Goal: Information Seeking & Learning: Learn about a topic

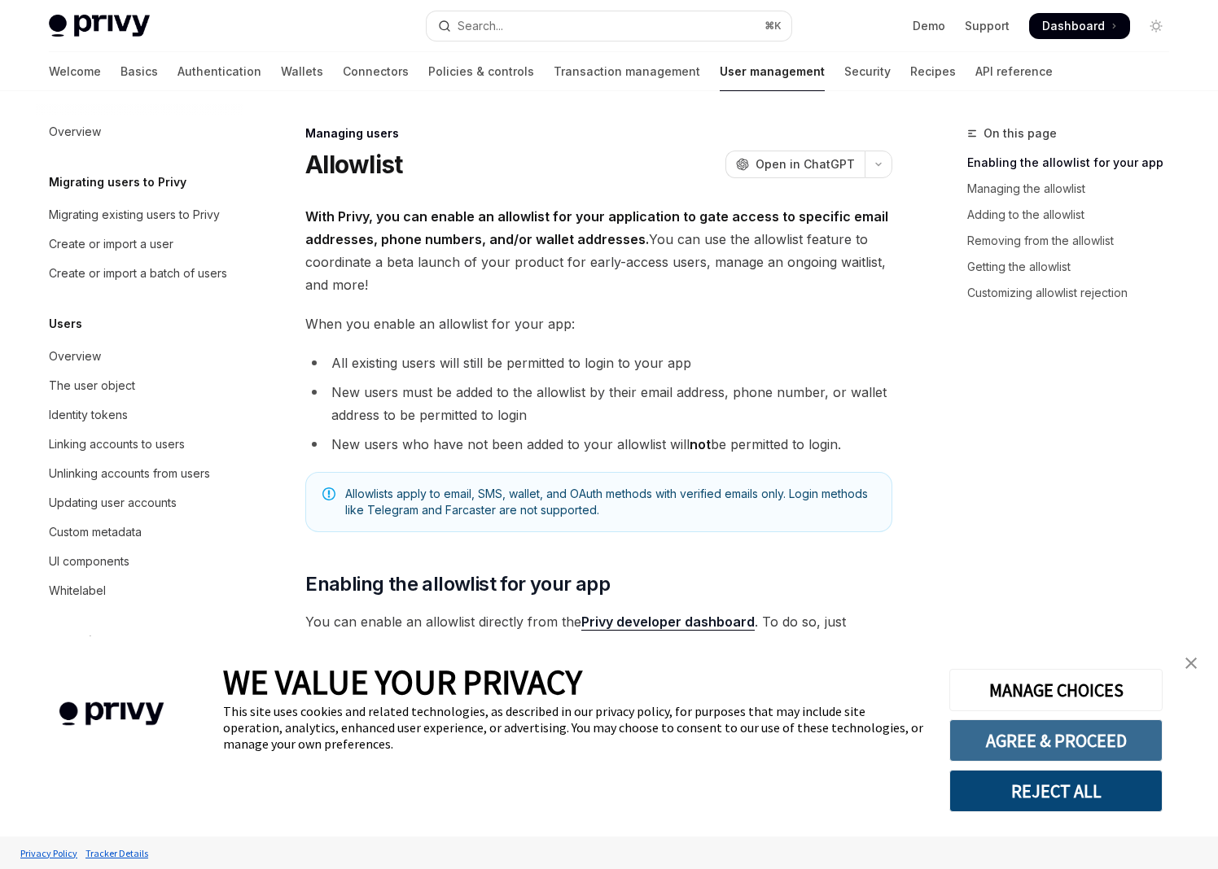
click at [1098, 750] on button "AGREE & PROCEED" at bounding box center [1055, 741] width 213 height 42
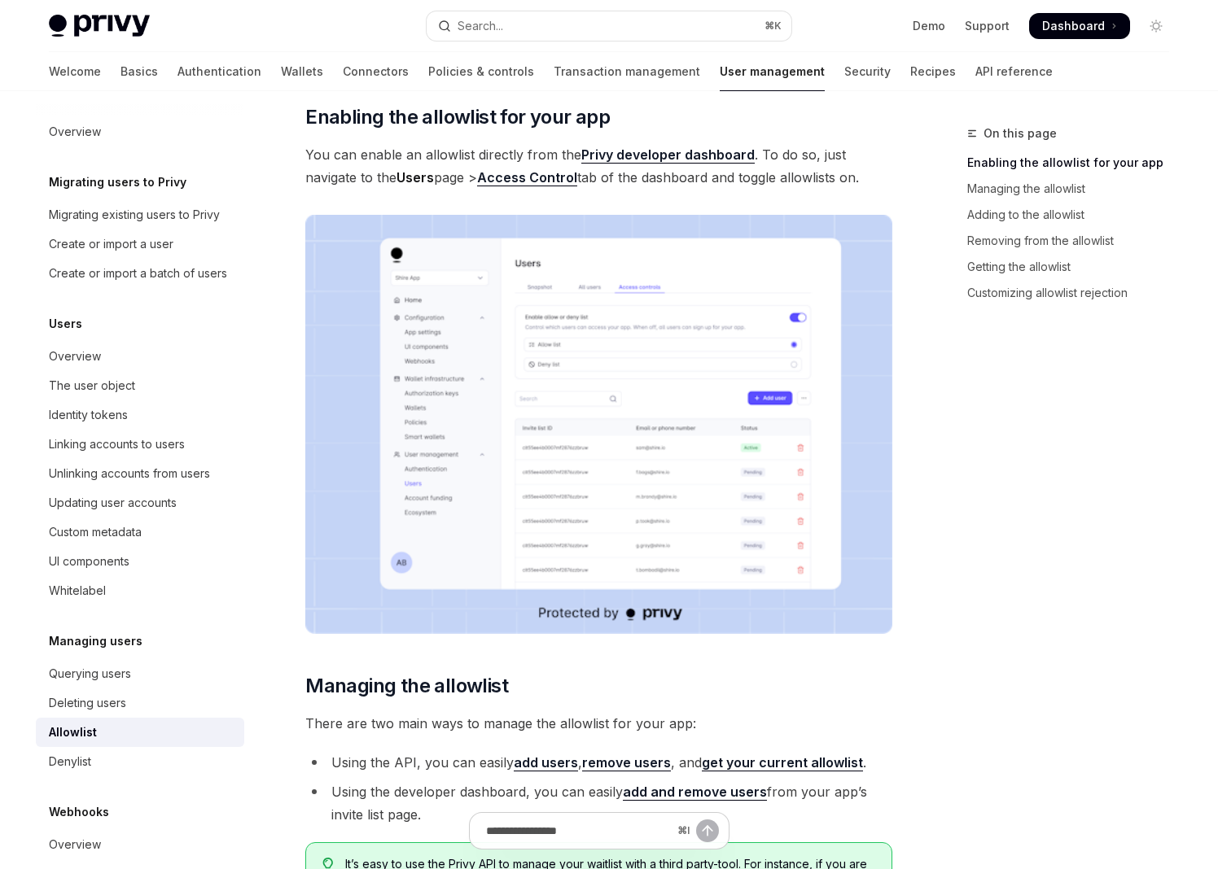
scroll to position [536, 0]
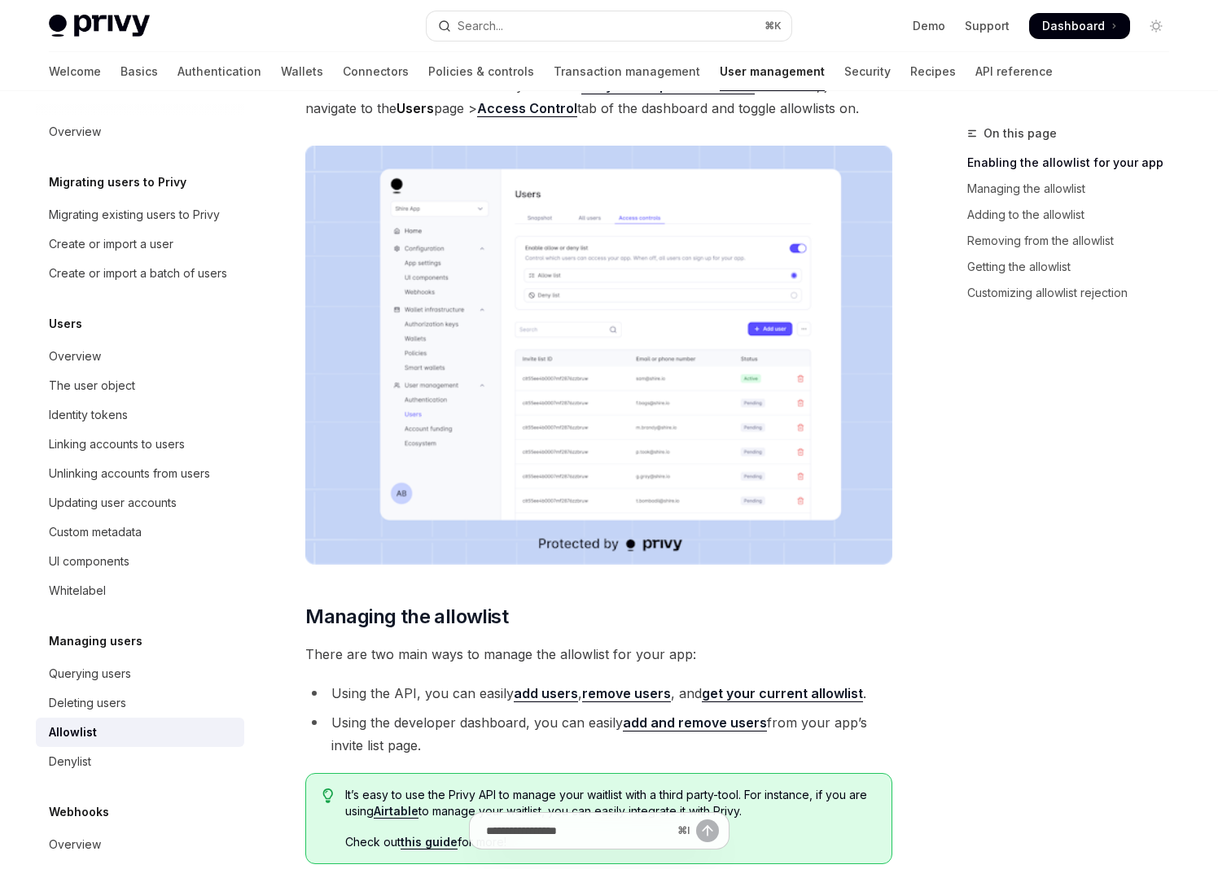
click at [610, 470] on img at bounding box center [598, 355] width 587 height 419
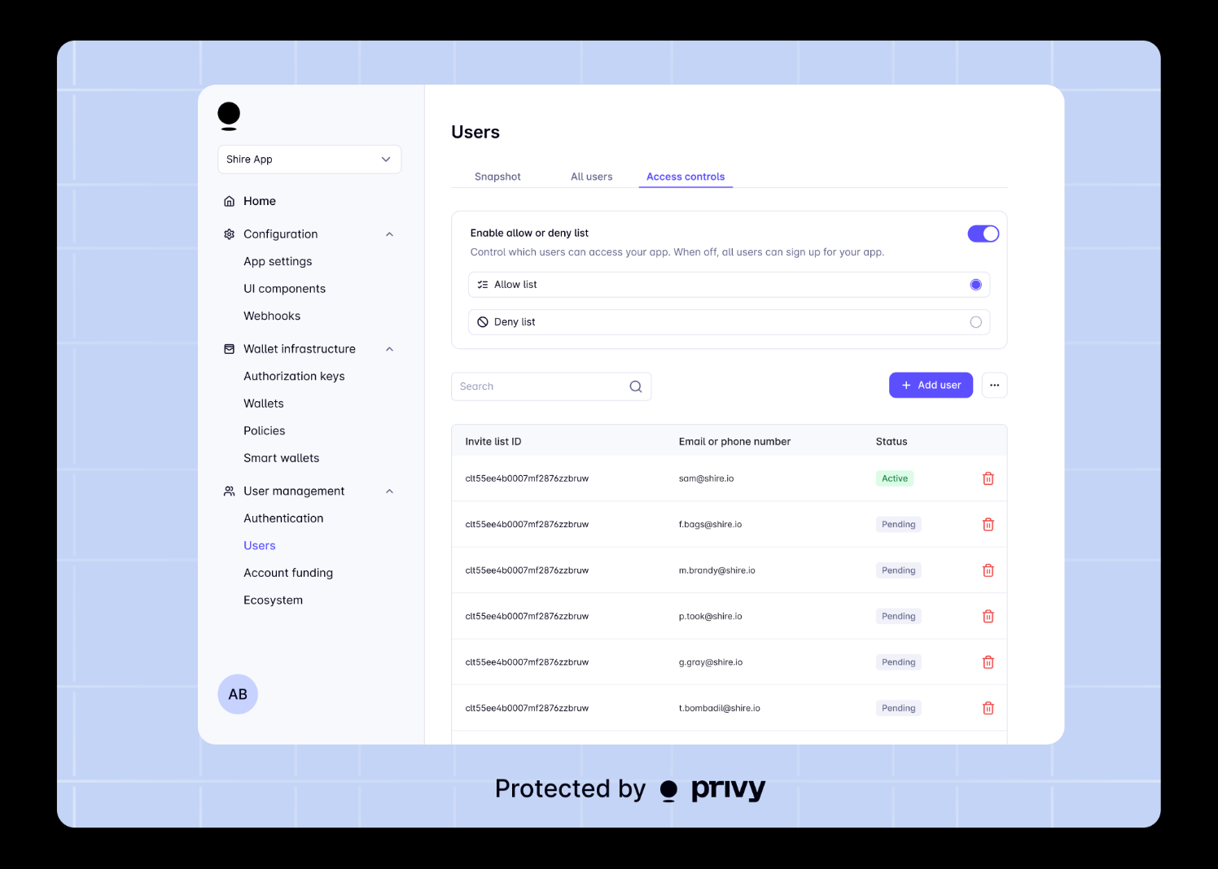
click at [724, 547] on img at bounding box center [609, 435] width 1104 height 788
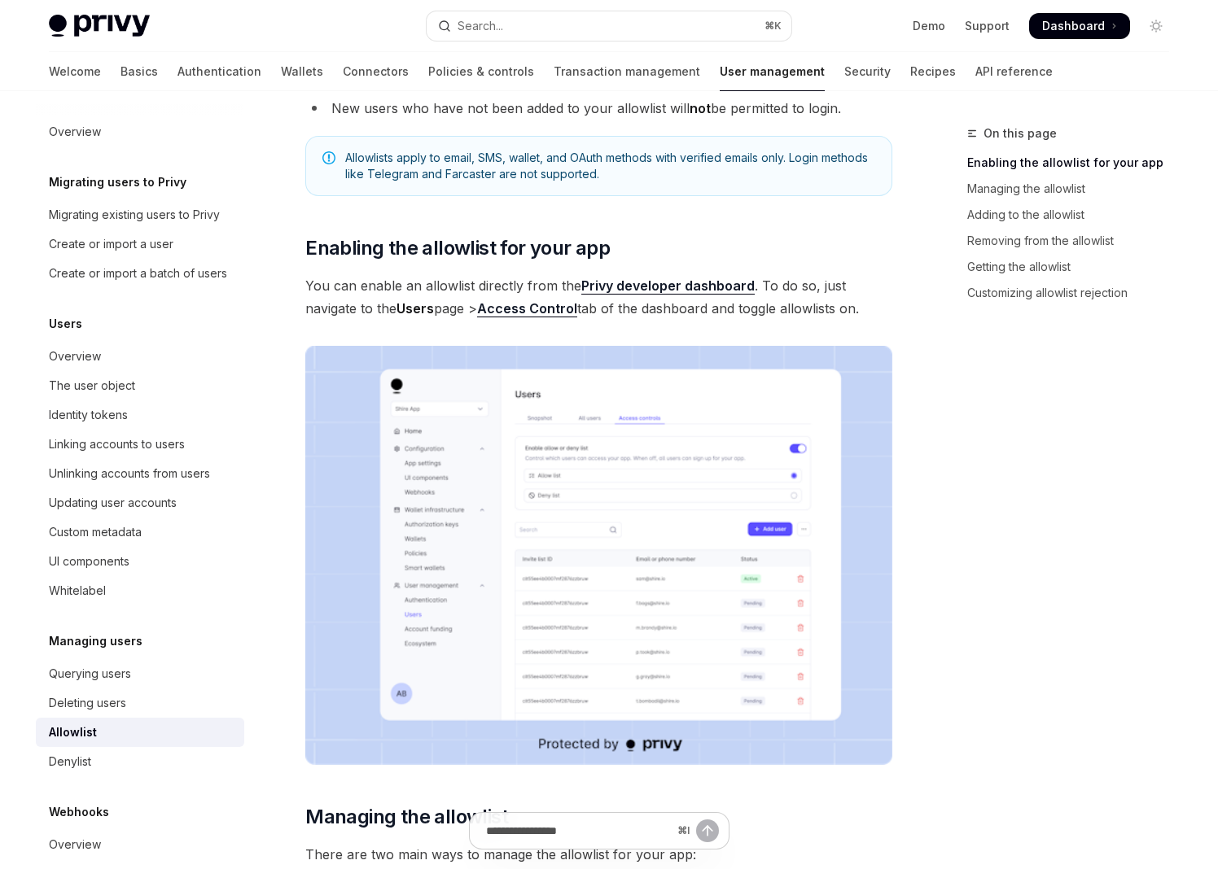
scroll to position [0, 0]
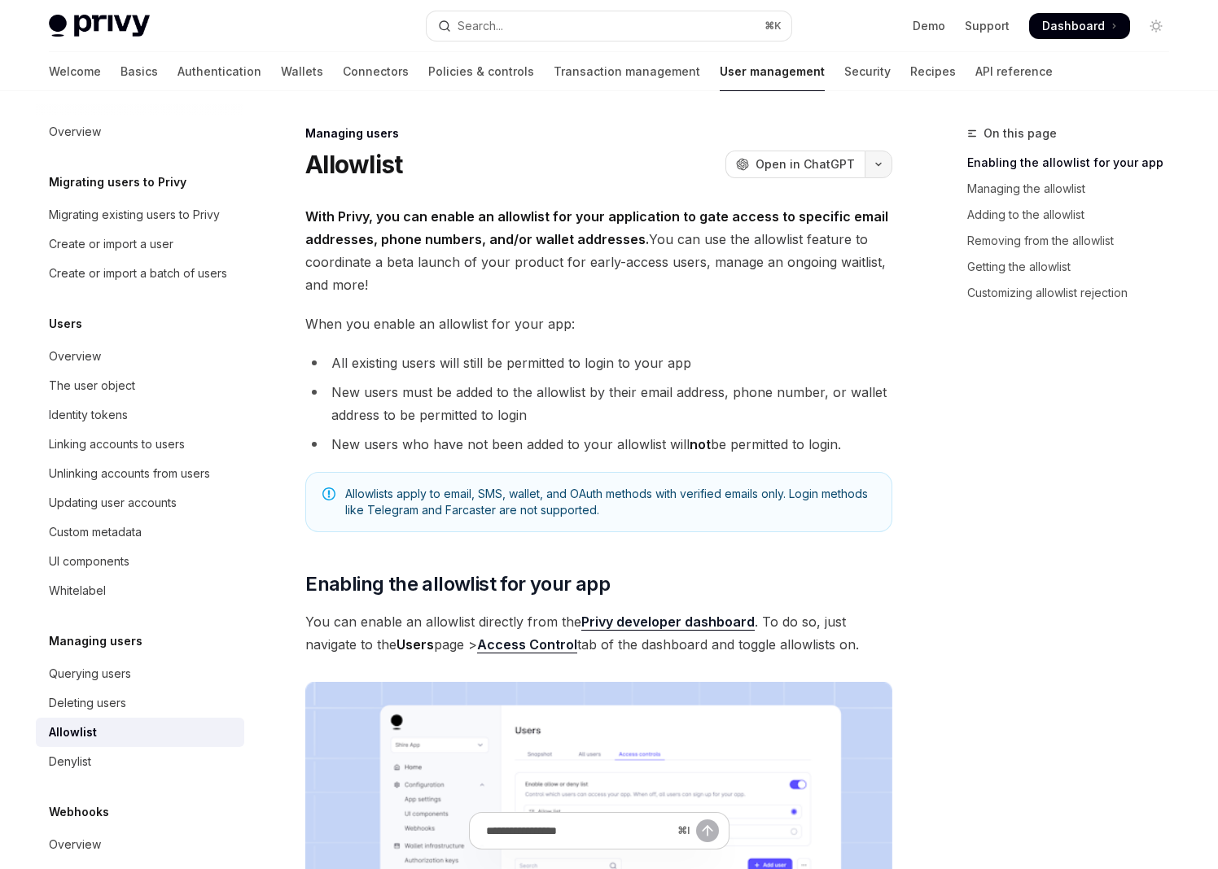
click at [880, 160] on button "button" at bounding box center [878, 165] width 28 height 28
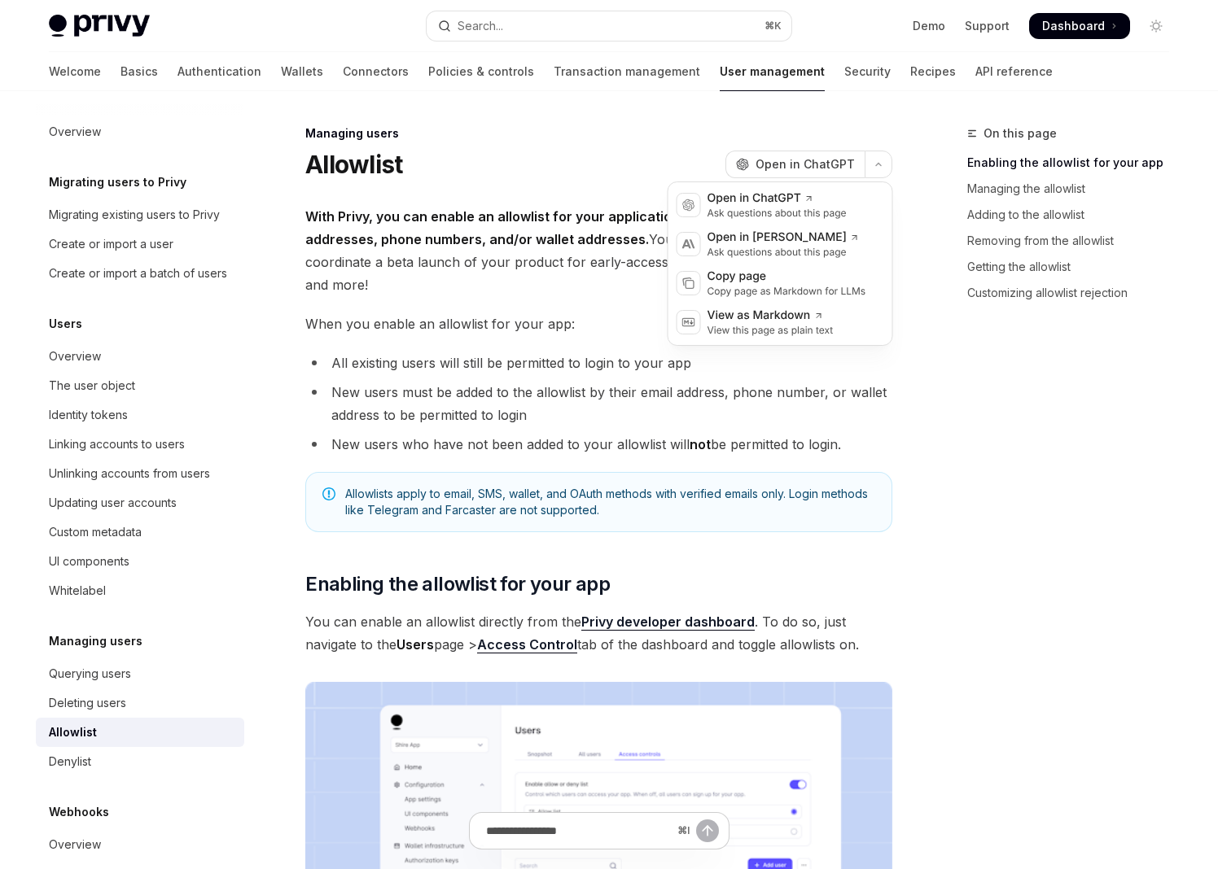
click at [523, 243] on strong "With Privy, you can enable an allowlist for your application to gate access to …" at bounding box center [596, 227] width 583 height 39
